Goal: Task Accomplishment & Management: Manage account settings

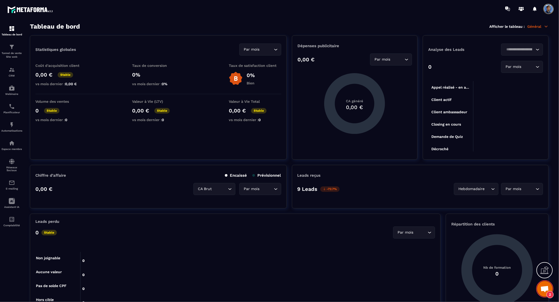
scroll to position [1751, 0]
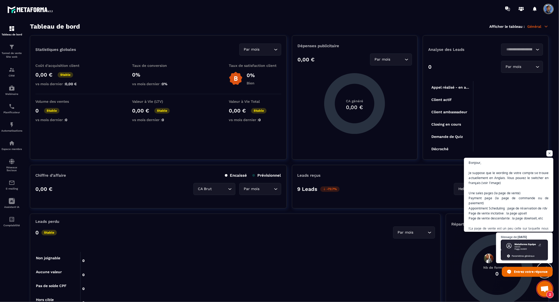
click at [515, 186] on span "Bonjour, Je suppose que le wording de votre compte se trouve actuellement en An…" at bounding box center [508, 230] width 80 height 141
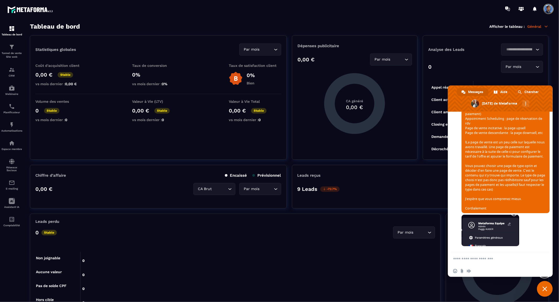
scroll to position [1761, 0]
click at [500, 234] on span at bounding box center [490, 229] width 58 height 31
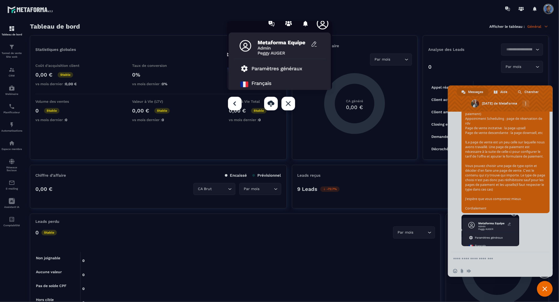
click at [288, 103] on div "Fermer" at bounding box center [288, 104] width 14 height 14
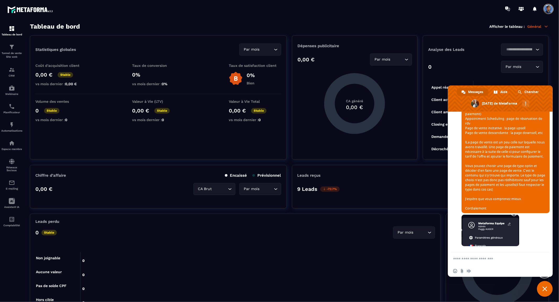
click at [550, 9] on span at bounding box center [548, 9] width 10 height 10
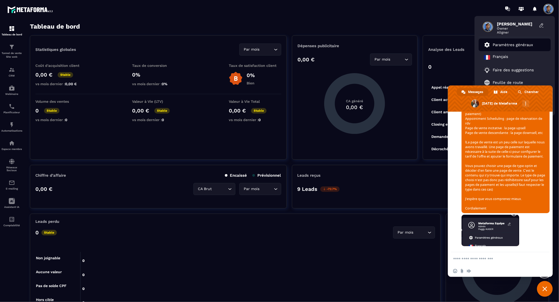
click at [527, 45] on p "Paramètres généraux" at bounding box center [513, 44] width 40 height 5
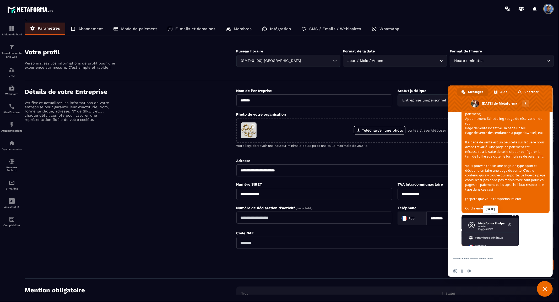
click at [481, 232] on span at bounding box center [490, 229] width 58 height 31
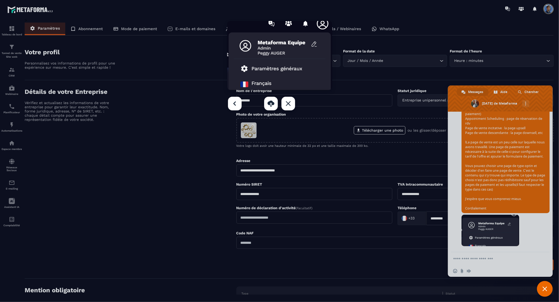
click at [290, 103] on div "Fermer" at bounding box center [288, 104] width 14 height 14
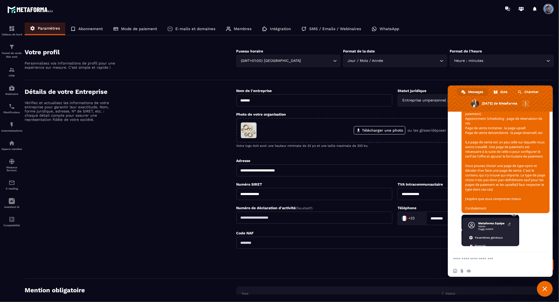
click at [549, 10] on span at bounding box center [548, 9] width 10 height 10
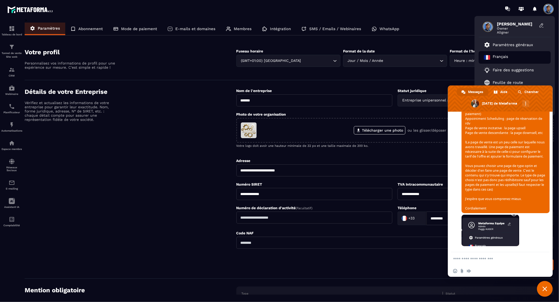
click at [506, 55] on p "Français" at bounding box center [500, 57] width 15 height 6
